Goal: Task Accomplishment & Management: Manage account settings

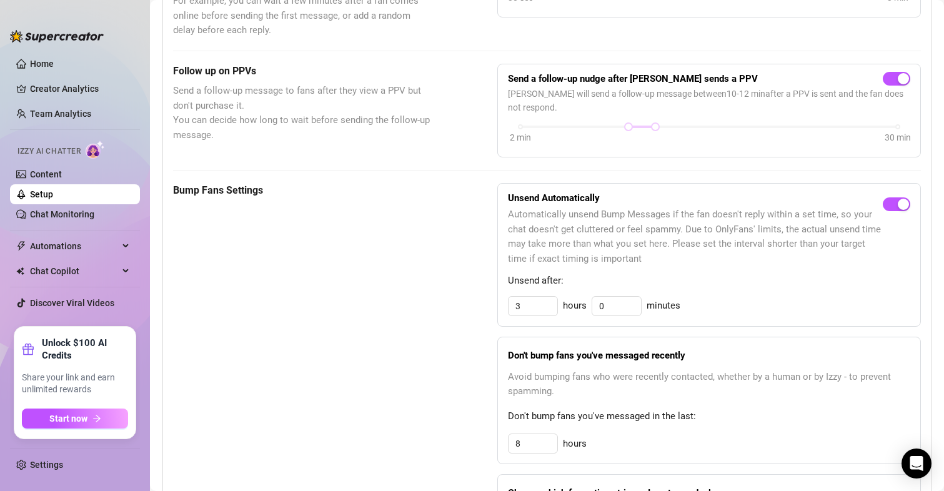
scroll to position [271, 0]
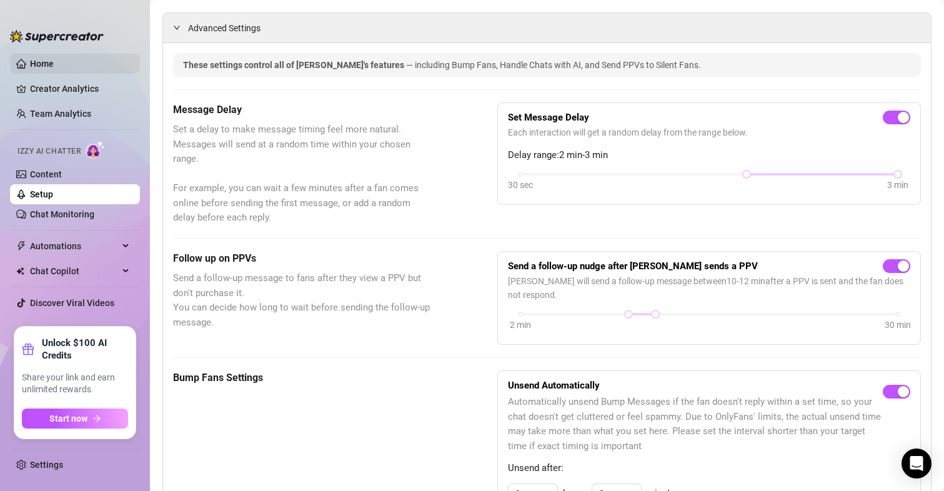
click at [54, 61] on link "Home" at bounding box center [42, 64] width 24 height 10
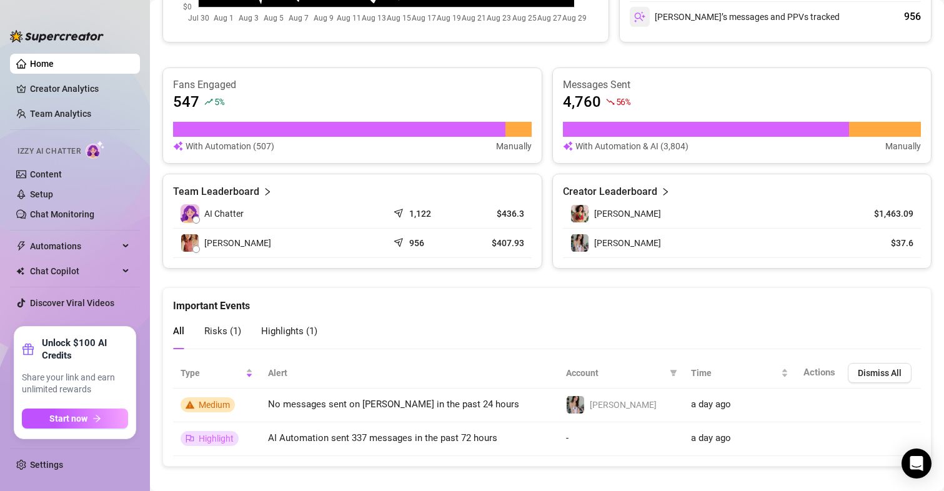
scroll to position [413, 0]
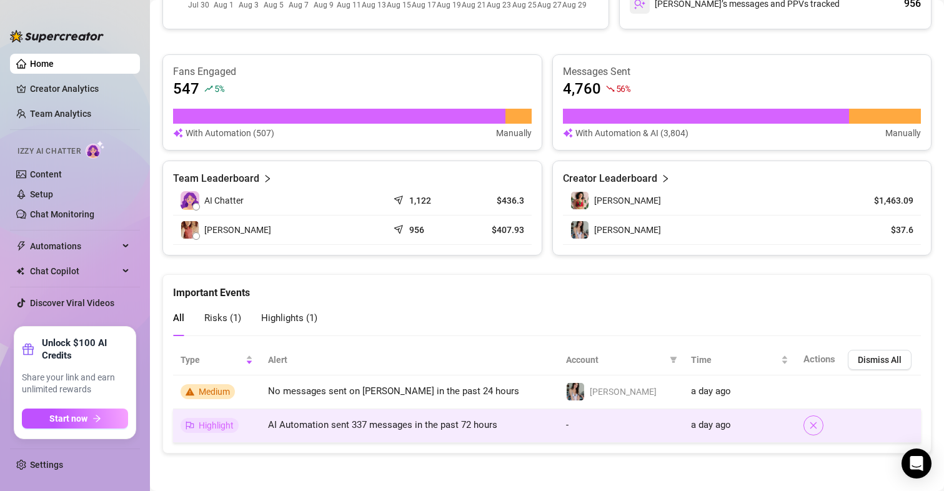
click at [809, 428] on icon "close" at bounding box center [813, 425] width 9 height 9
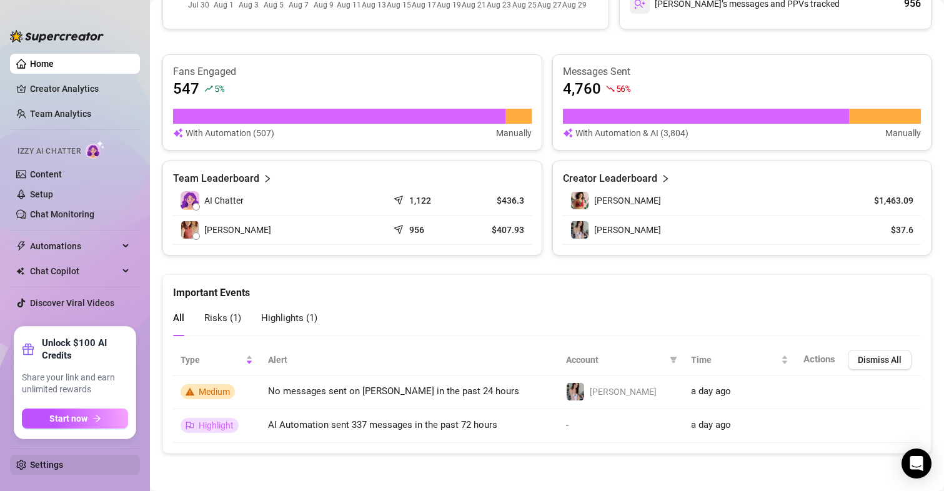
click at [43, 464] on link "Settings" at bounding box center [46, 465] width 33 height 10
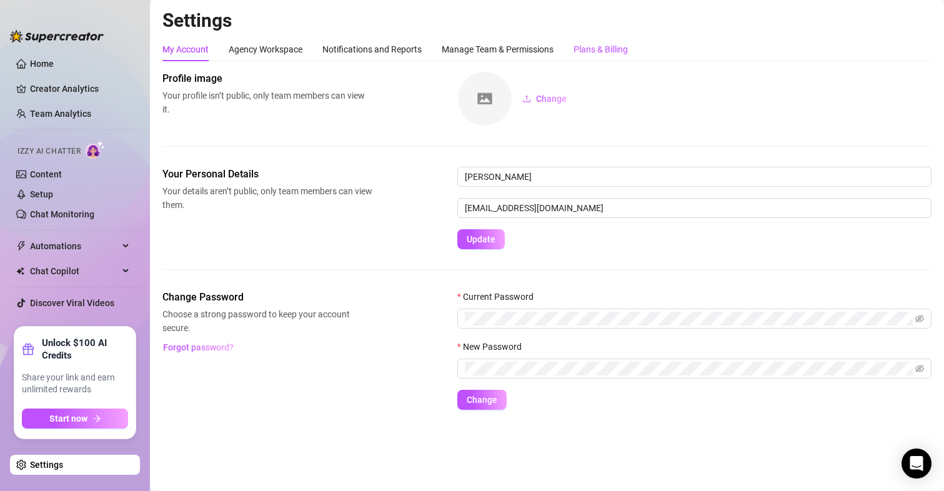
click at [597, 50] on div "Plans & Billing" at bounding box center [601, 49] width 54 height 14
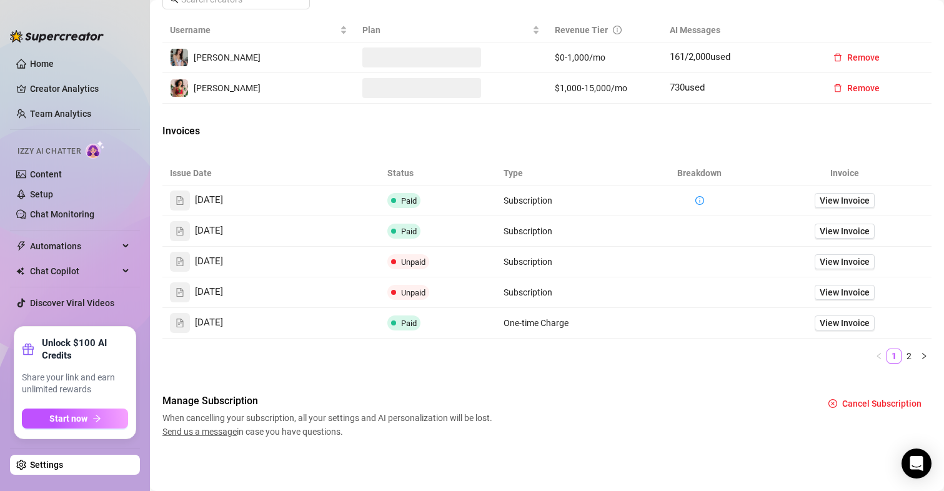
scroll to position [471, 0]
